Goal: Communication & Community: Connect with others

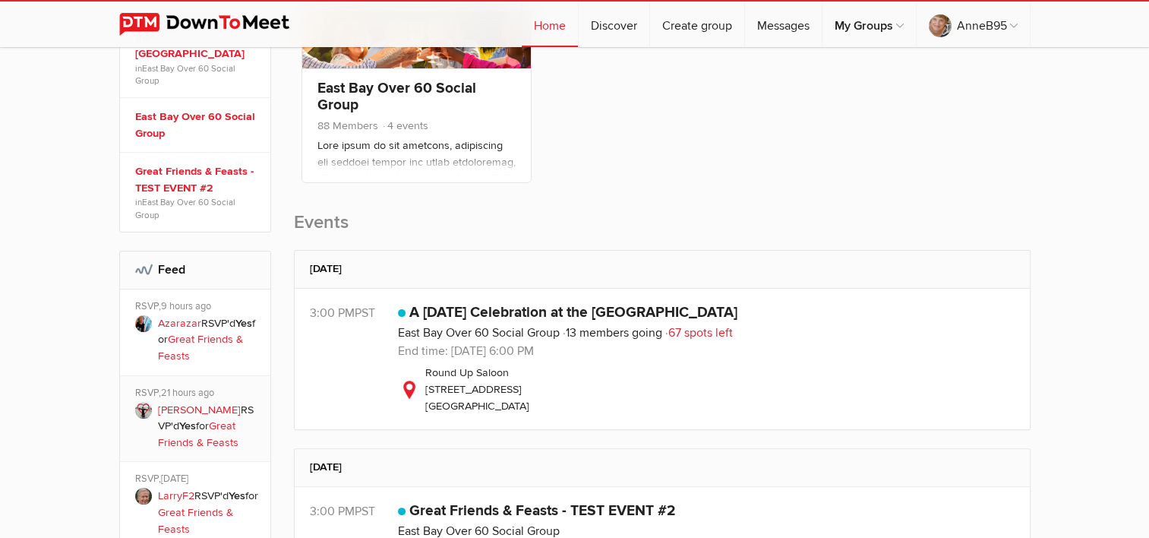
scroll to position [322, 0]
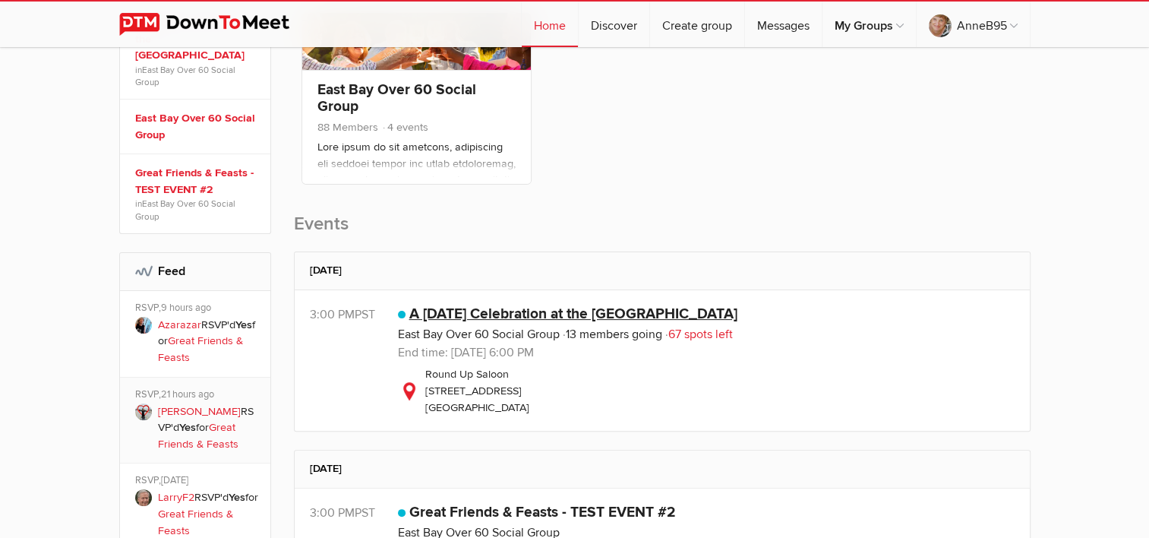
click at [520, 313] on link "A New Year's Day Celebration at the RoundUp Saloon" at bounding box center [573, 314] width 328 height 18
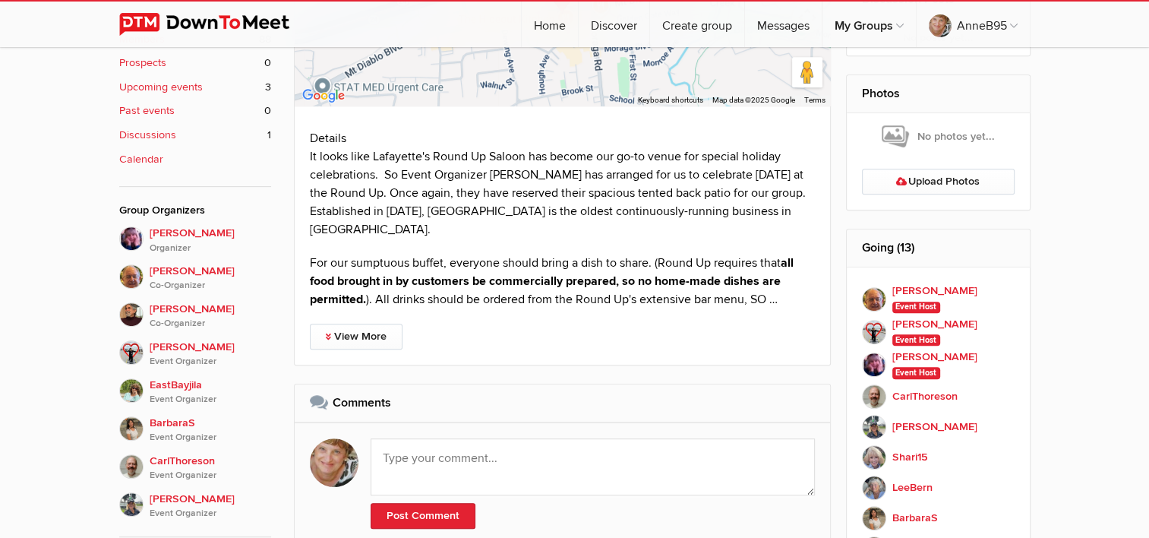
scroll to position [719, 0]
click at [377, 337] on link "View More" at bounding box center [356, 337] width 93 height 26
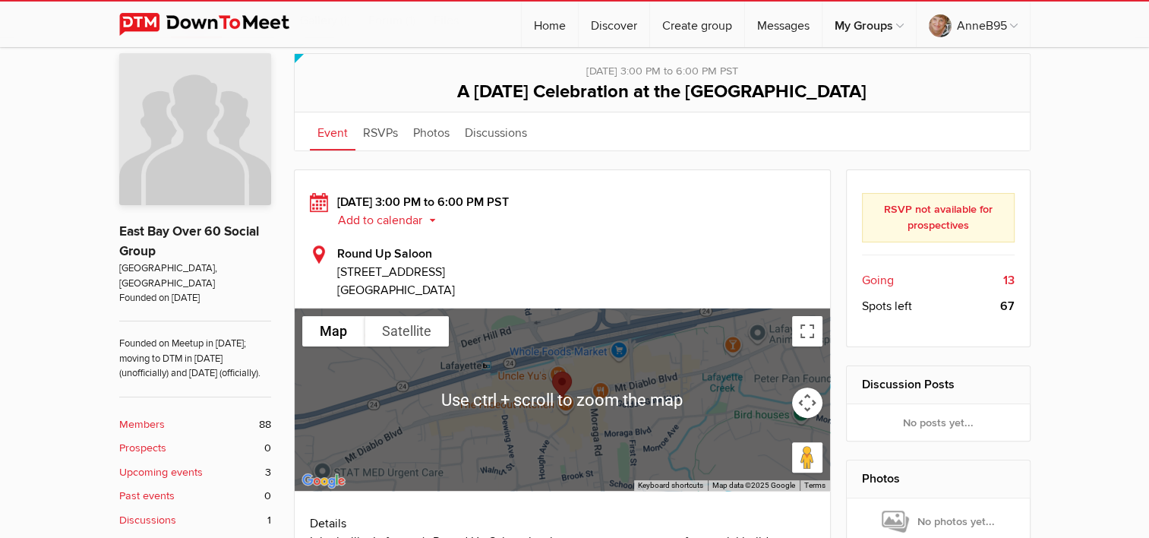
scroll to position [334, 0]
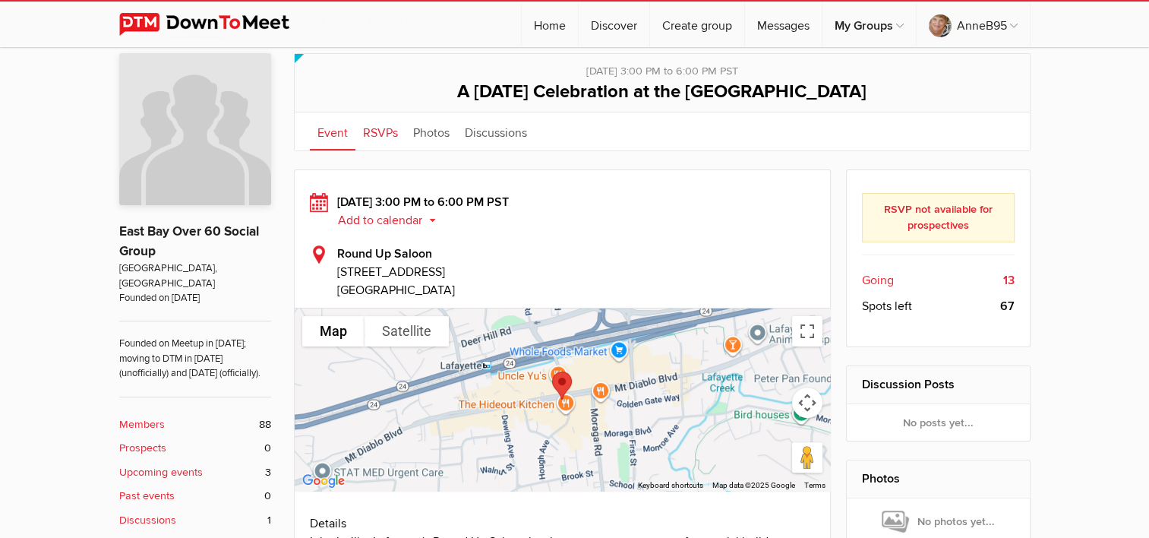
click at [377, 133] on link "RSVPs" at bounding box center [381, 131] width 50 height 38
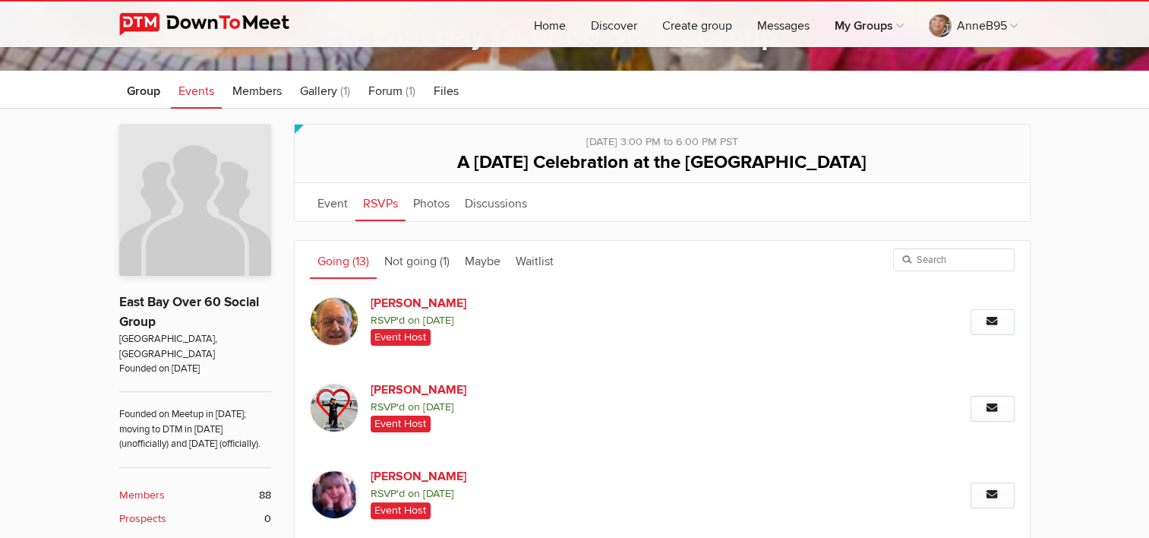
scroll to position [331, 0]
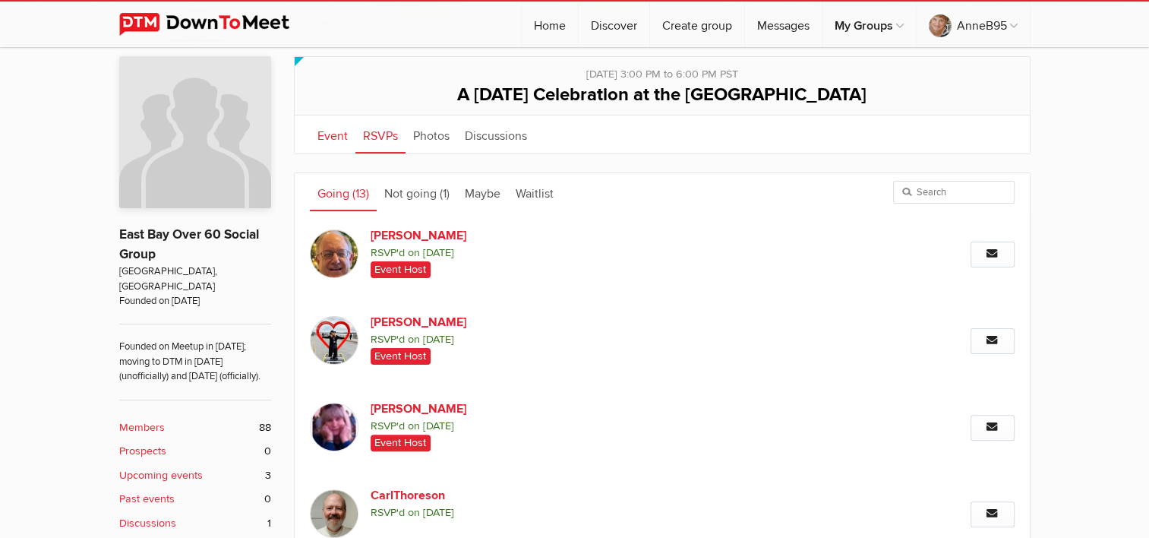
click at [327, 142] on link "Event" at bounding box center [333, 134] width 46 height 38
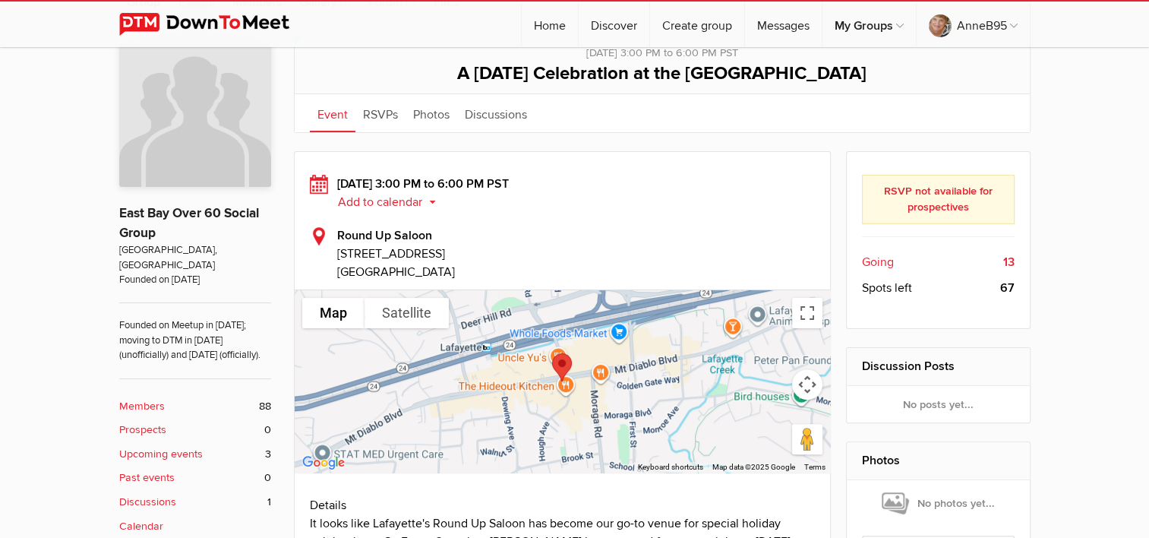
scroll to position [354, 0]
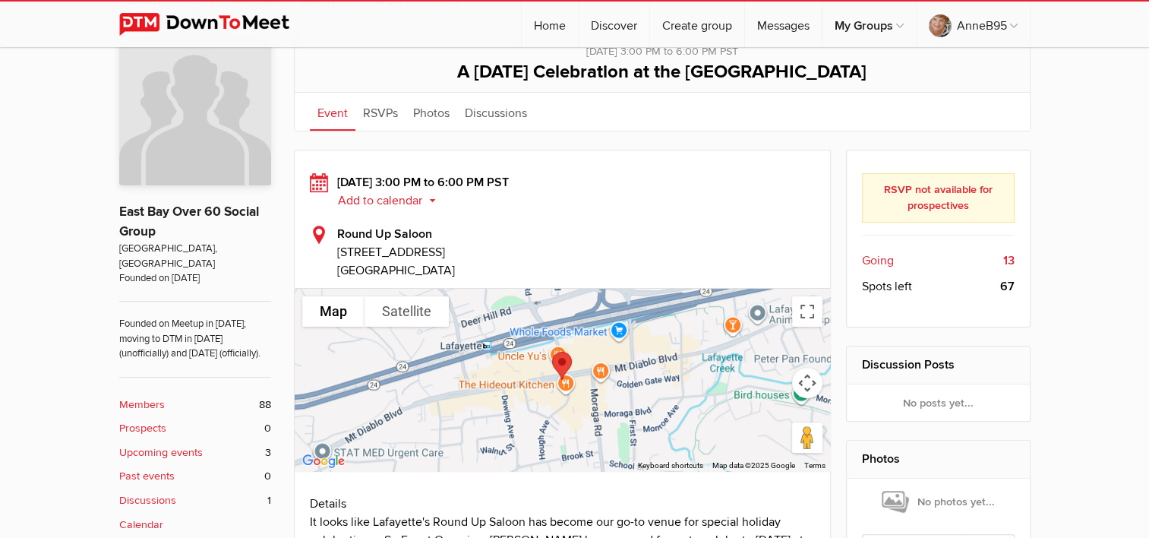
click at [146, 405] on b "Members" at bounding box center [142, 405] width 46 height 17
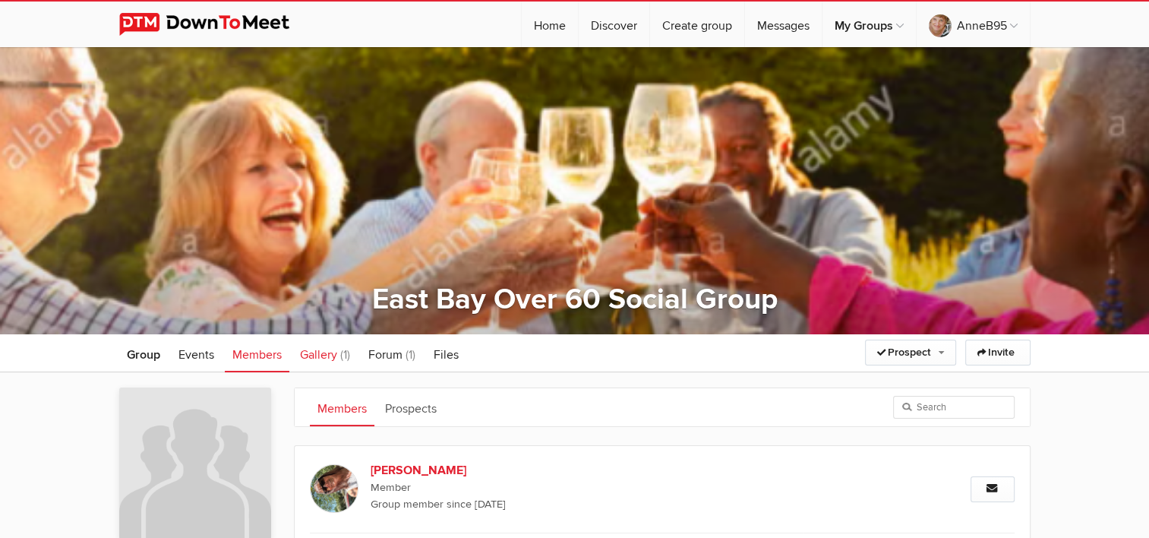
click at [325, 362] on span "Gallery" at bounding box center [318, 354] width 37 height 15
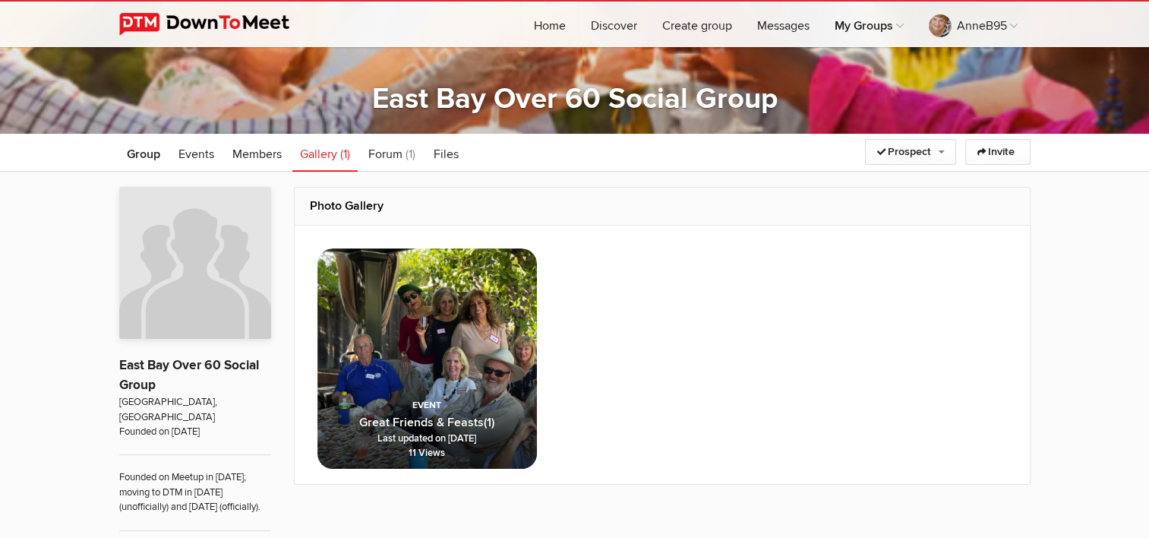
scroll to position [202, 0]
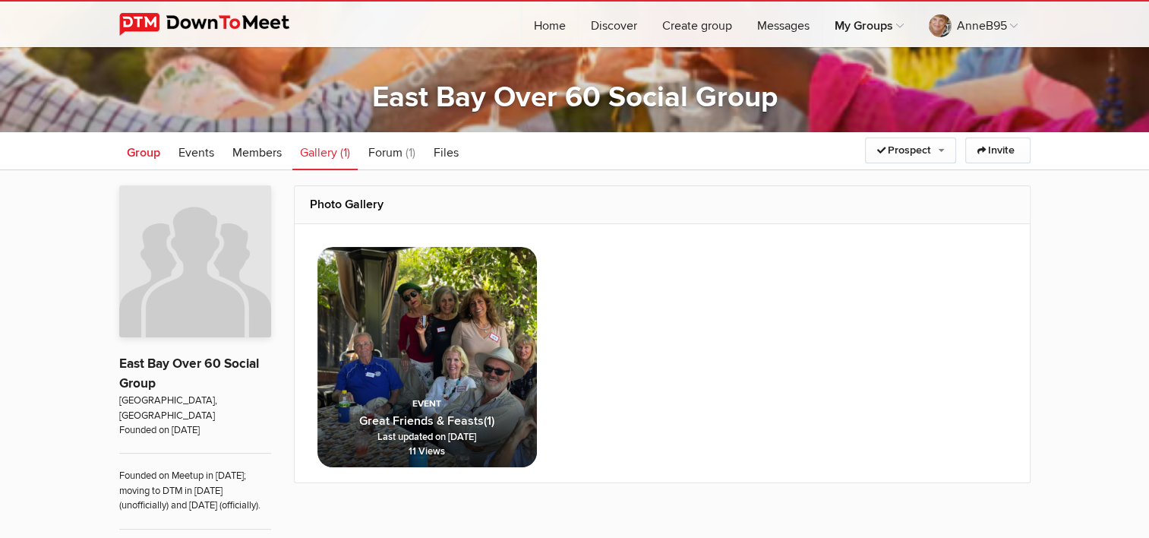
click at [140, 158] on span "Group" at bounding box center [143, 152] width 33 height 15
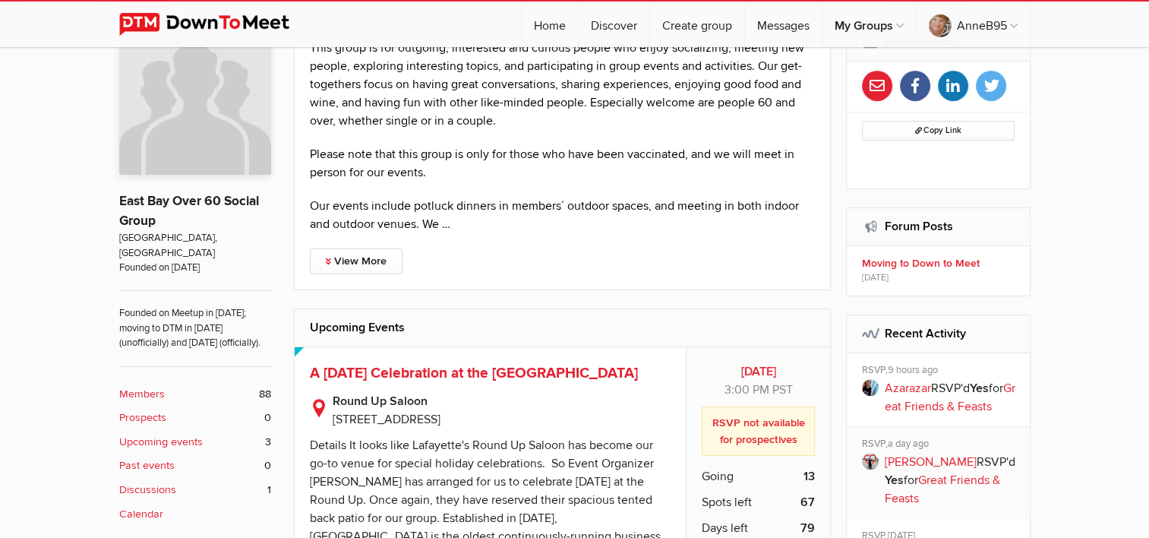
scroll to position [367, 0]
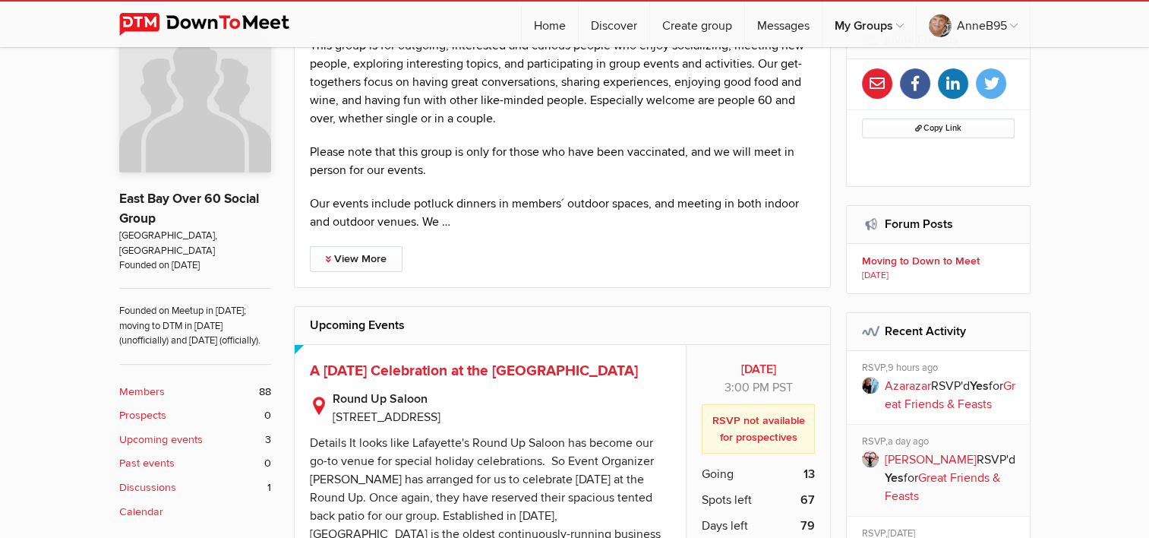
click at [912, 264] on b "Moving to Down to Meet" at bounding box center [940, 261] width 157 height 14
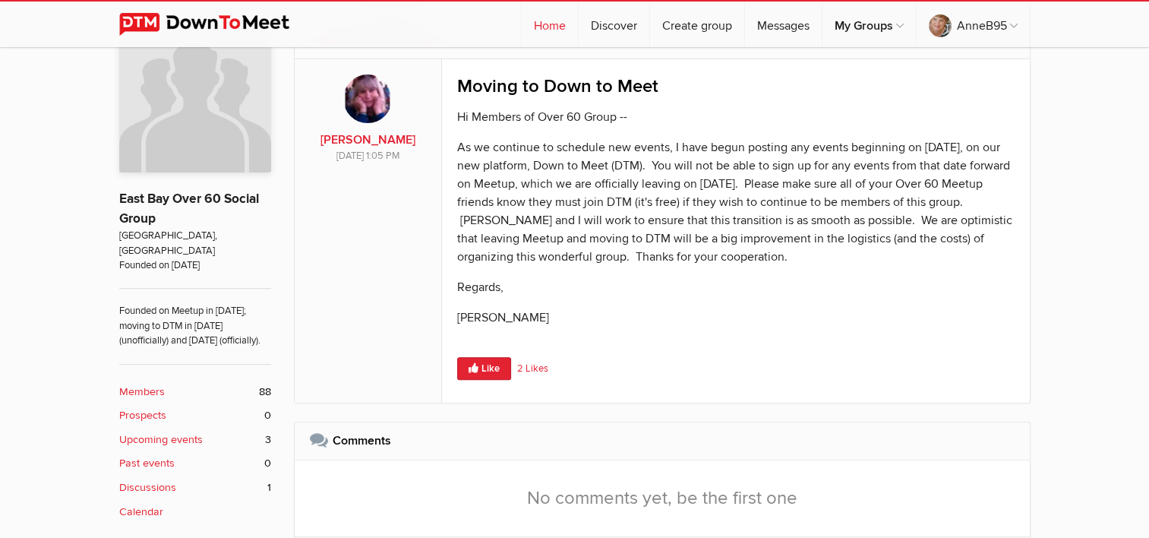
click at [543, 27] on link "Home" at bounding box center [550, 25] width 56 height 46
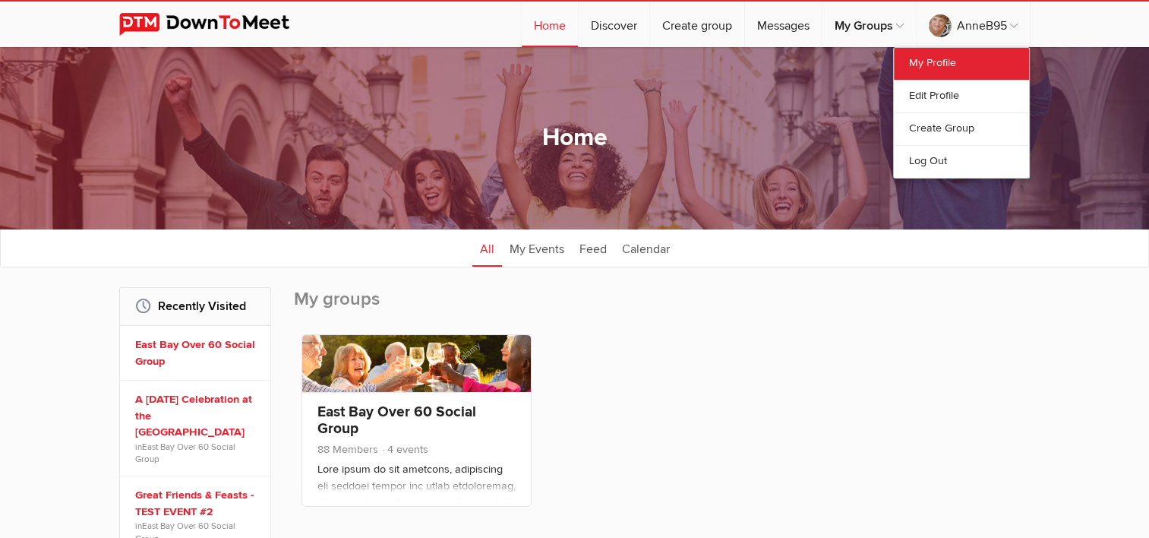
click at [939, 61] on link "My Profile" at bounding box center [961, 64] width 135 height 32
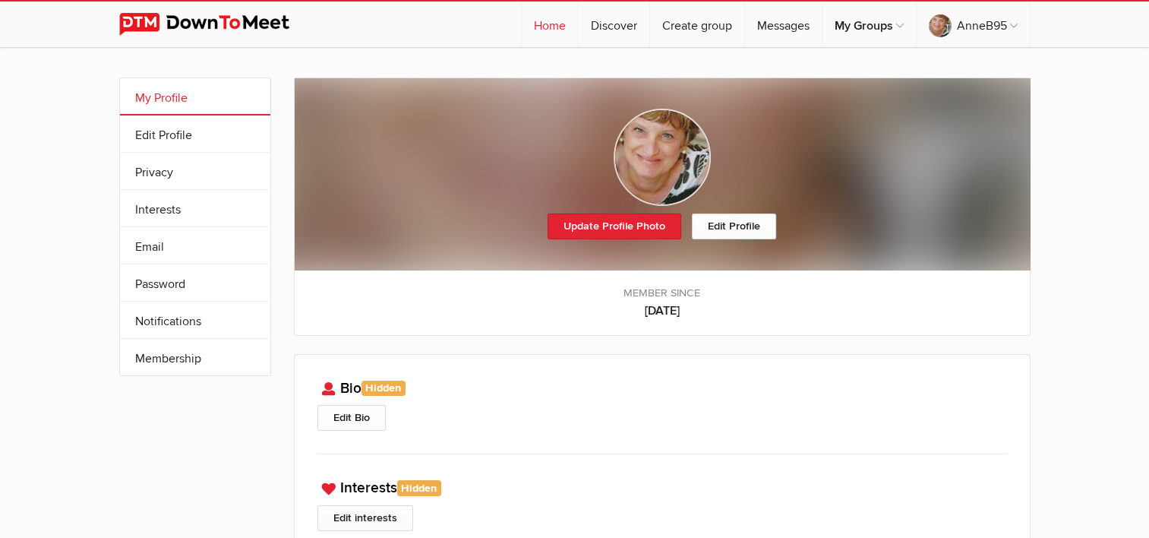
click at [548, 30] on link "Home" at bounding box center [550, 25] width 56 height 46
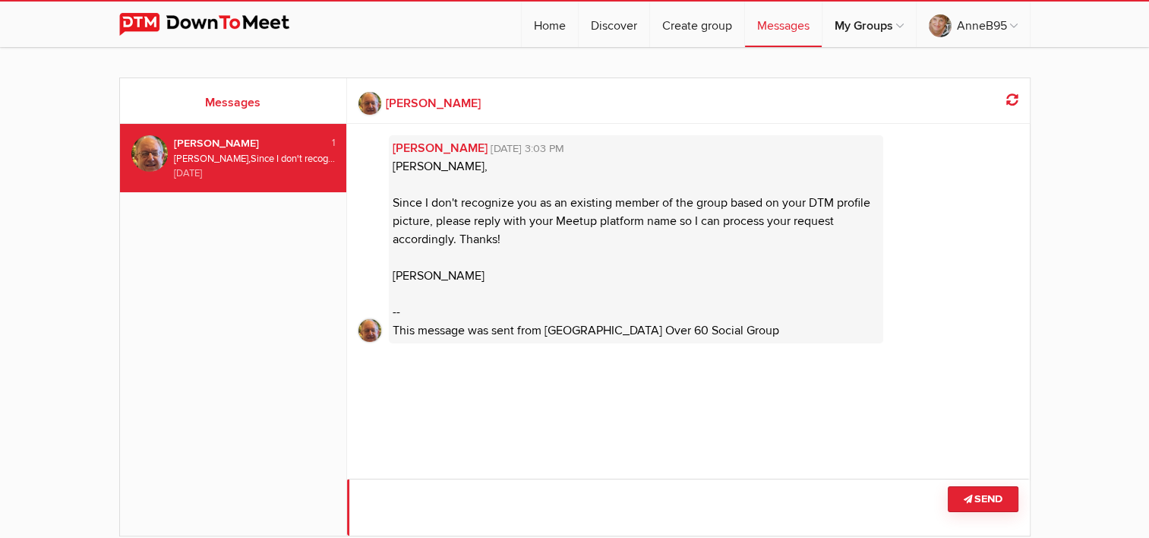
click at [473, 504] on textarea at bounding box center [688, 507] width 683 height 57
type textarea "I left a couple of messages on the Meetup platform. The picture is me. ?????"
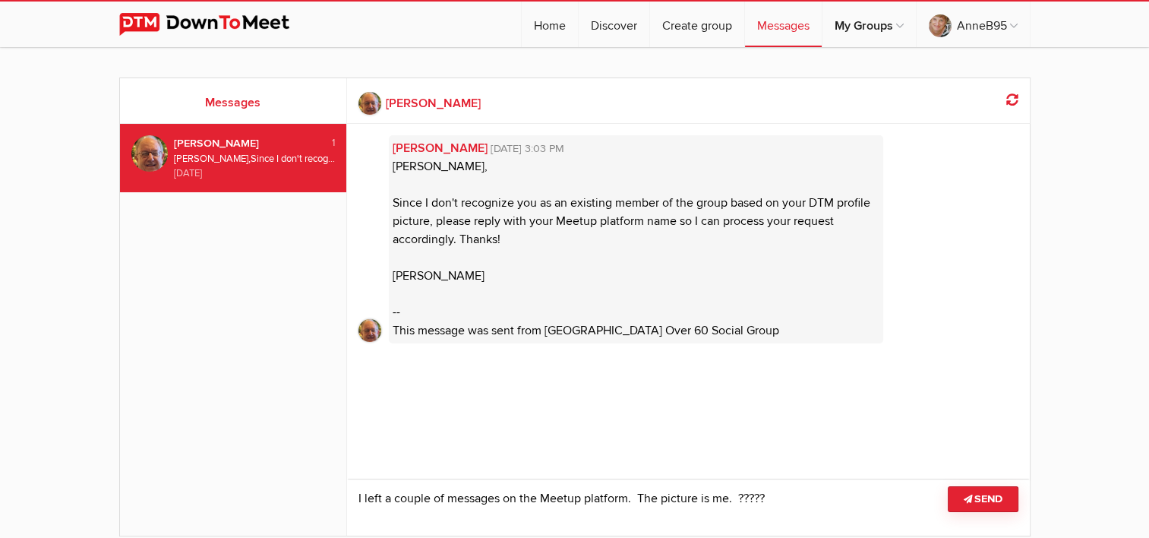
click at [977, 501] on button "Send" at bounding box center [983, 499] width 71 height 26
